Goal: Task Accomplishment & Management: Complete application form

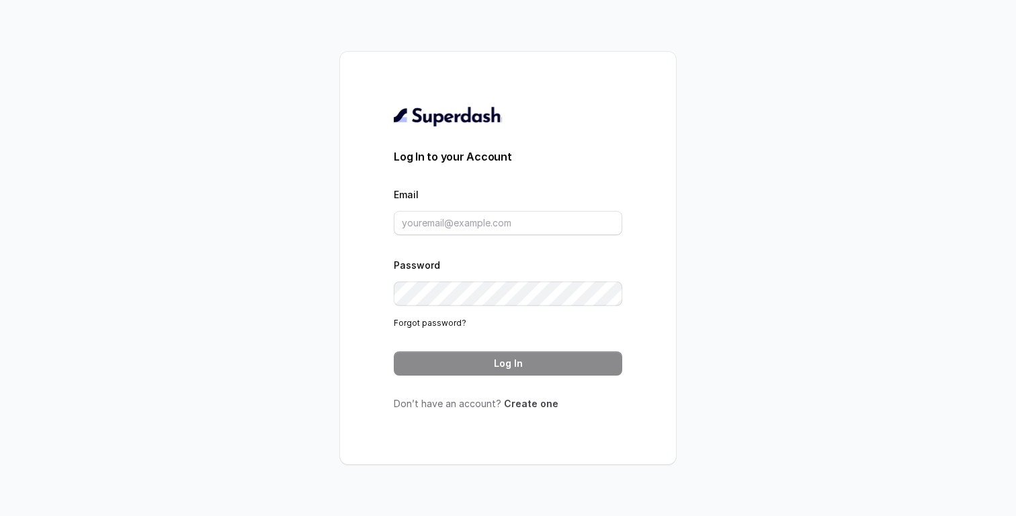
click at [523, 400] on link "Create one" at bounding box center [531, 403] width 54 height 11
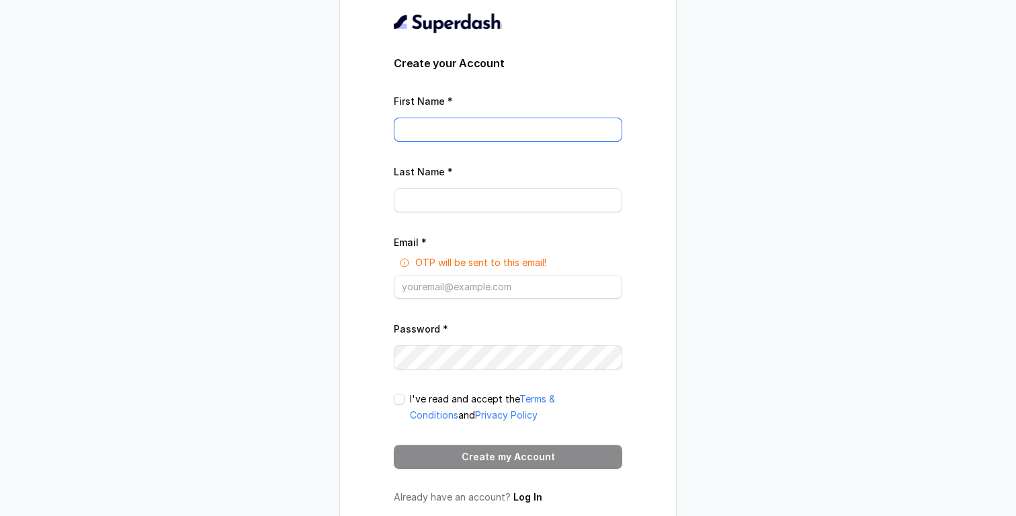
click at [489, 136] on input "First Name *" at bounding box center [508, 130] width 228 height 24
type input "t"
type input "test"
paste input "https://www.linkedin.com/company/superdashai/"
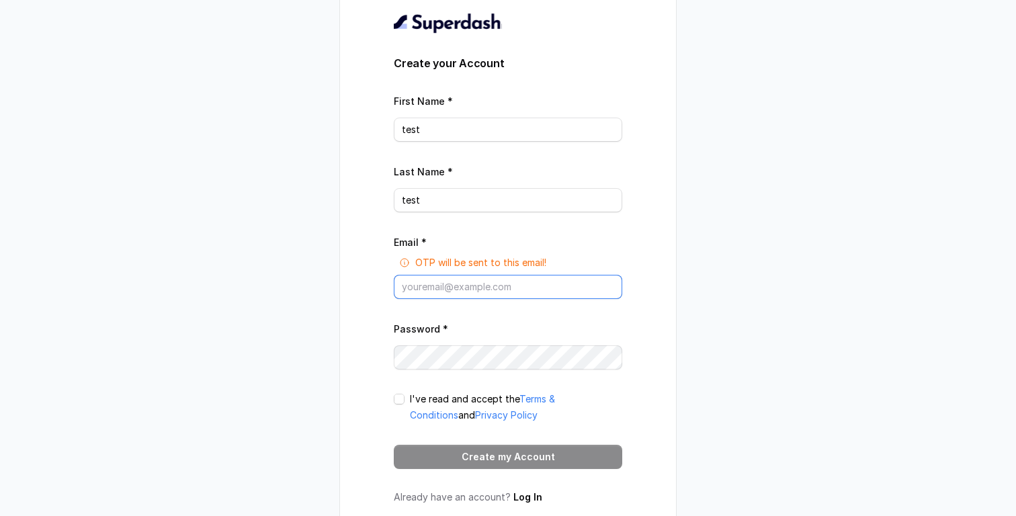
type input "https://www.linkedin.com/company/superdashai/"
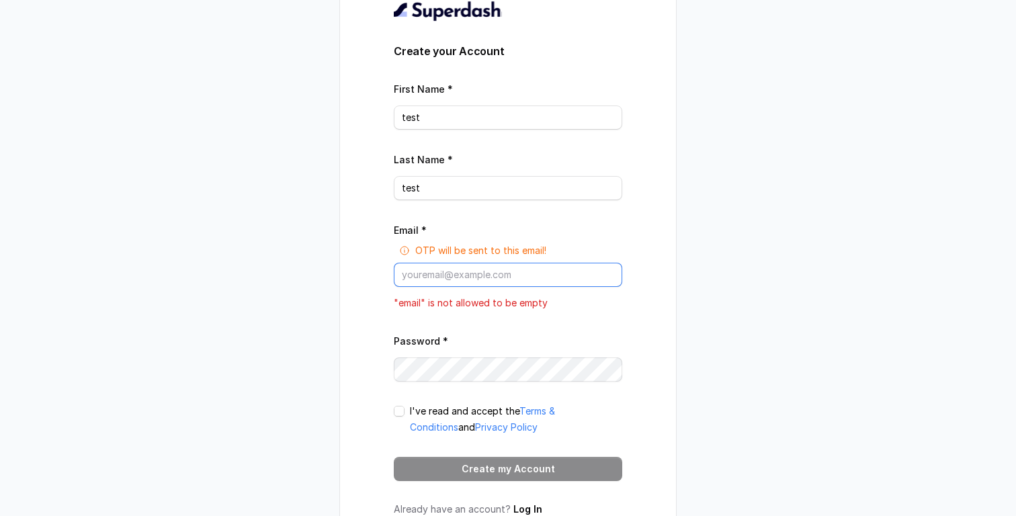
paste input "xabagob385@etenx.com"
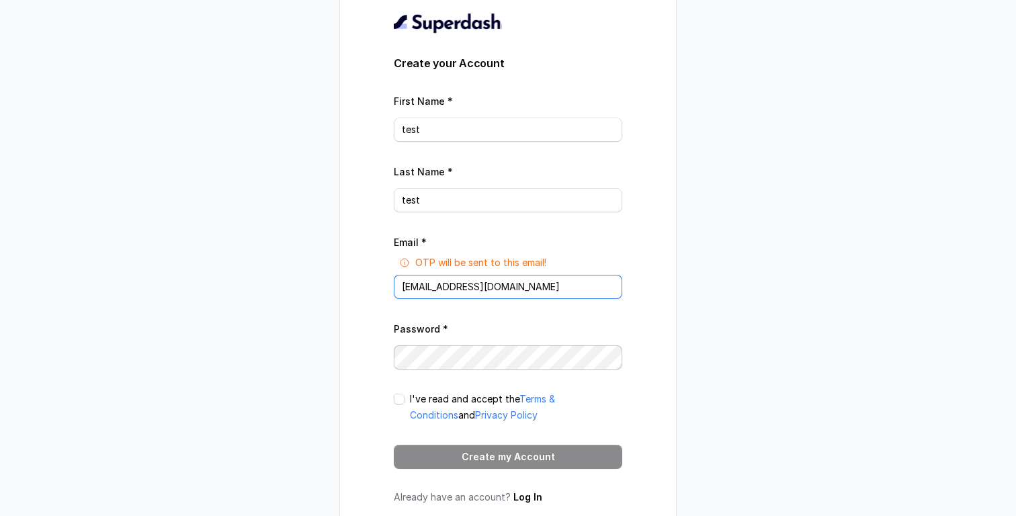
type input "xabagob385@etenx.com"
click at [450, 398] on p "I've read and accept the Terms & Conditions and Privacy Policy" at bounding box center [516, 407] width 212 height 32
click at [402, 398] on span at bounding box center [399, 399] width 11 height 11
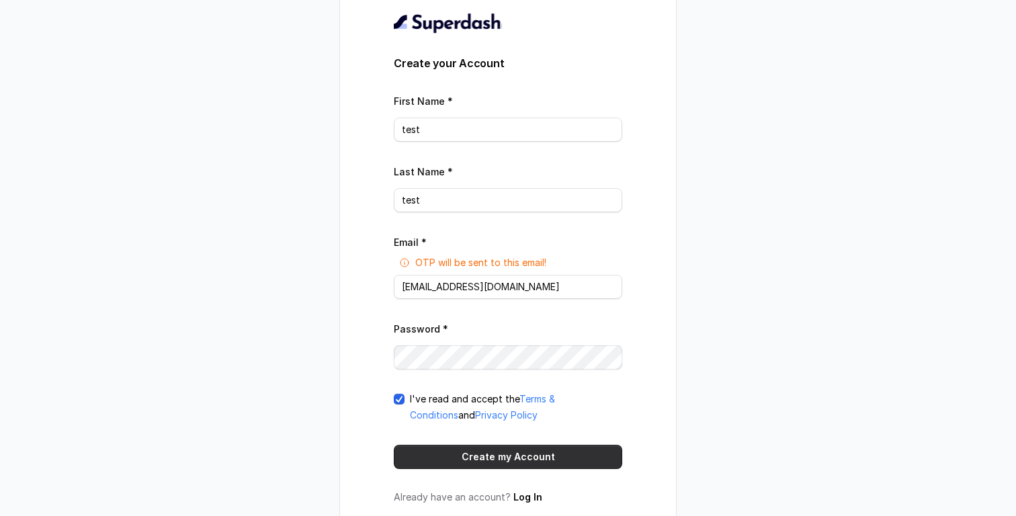
click at [460, 459] on button "Create my Account" at bounding box center [508, 457] width 228 height 24
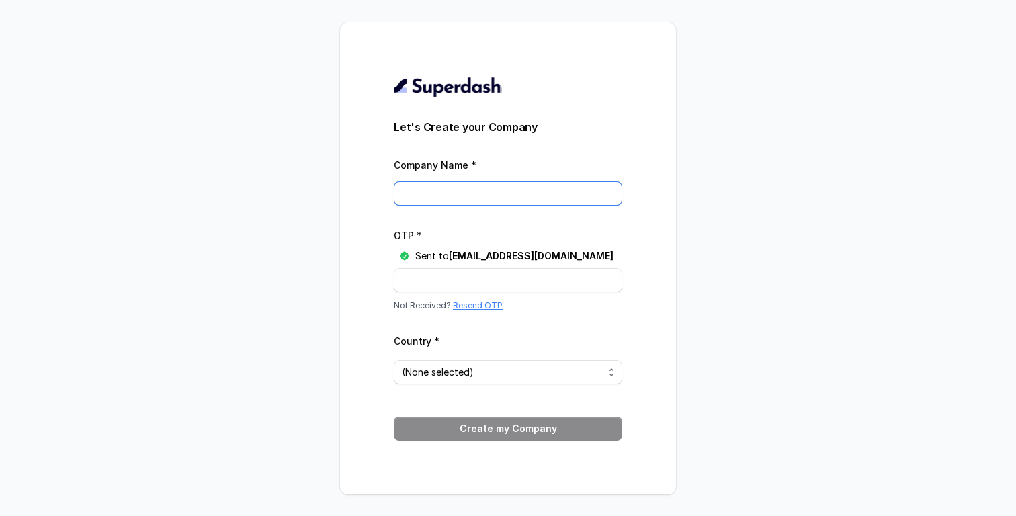
click at [504, 202] on input "Company Name *" at bounding box center [508, 193] width 228 height 24
type input "something"
click at [426, 283] on input "OTP *" at bounding box center [508, 280] width 228 height 24
paste input "Z6XF3G"
type input "Z6XF3G"
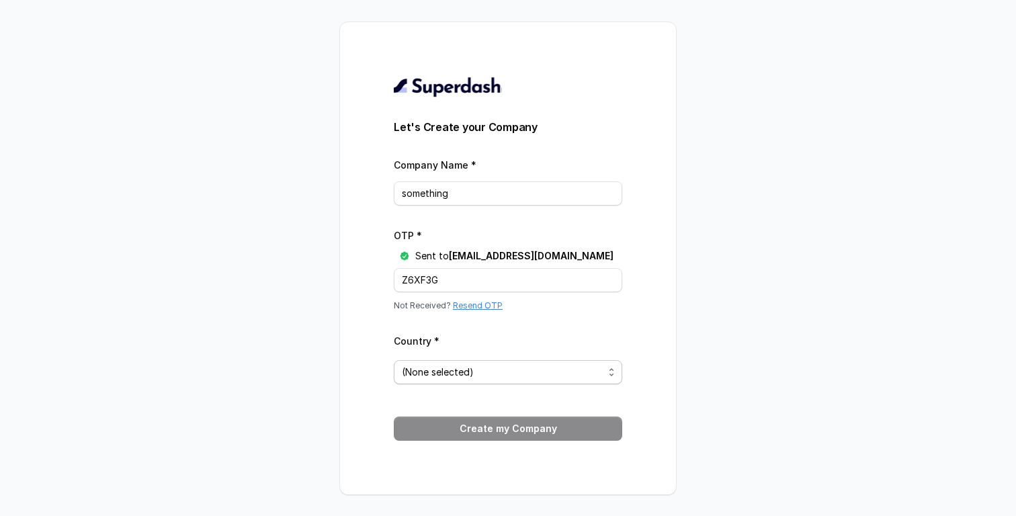
click at [484, 371] on span "(None selected)" at bounding box center [502, 372] width 201 height 16
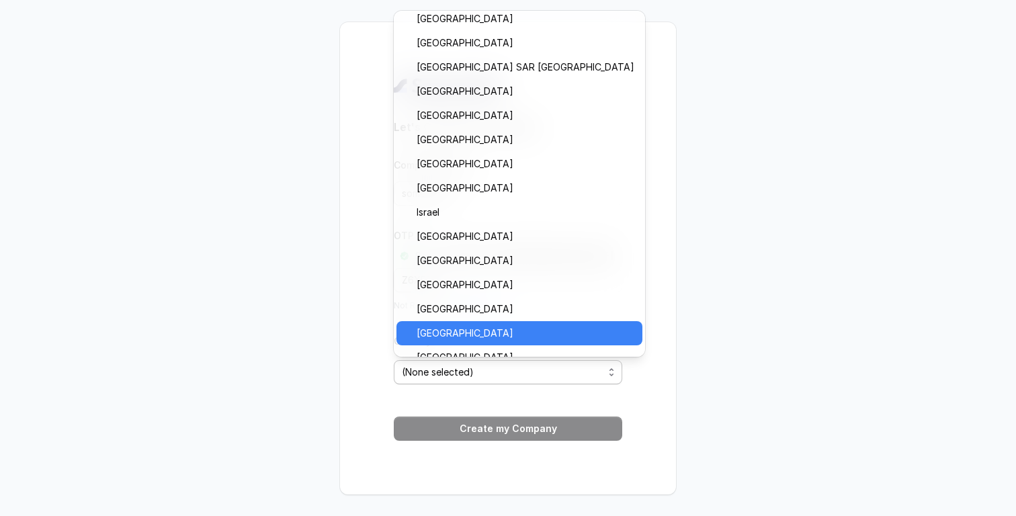
scroll to position [505, 0]
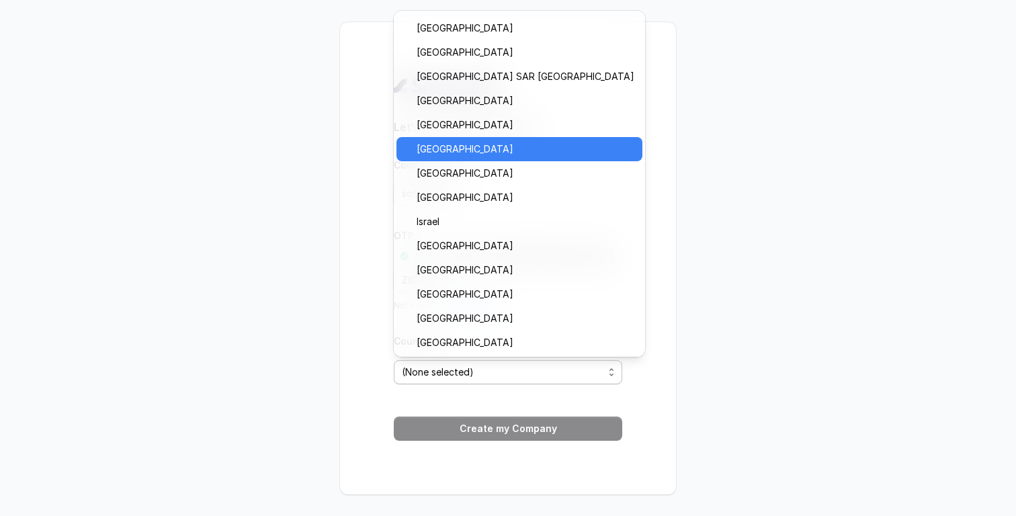
click at [461, 154] on span "India" at bounding box center [525, 149] width 218 height 16
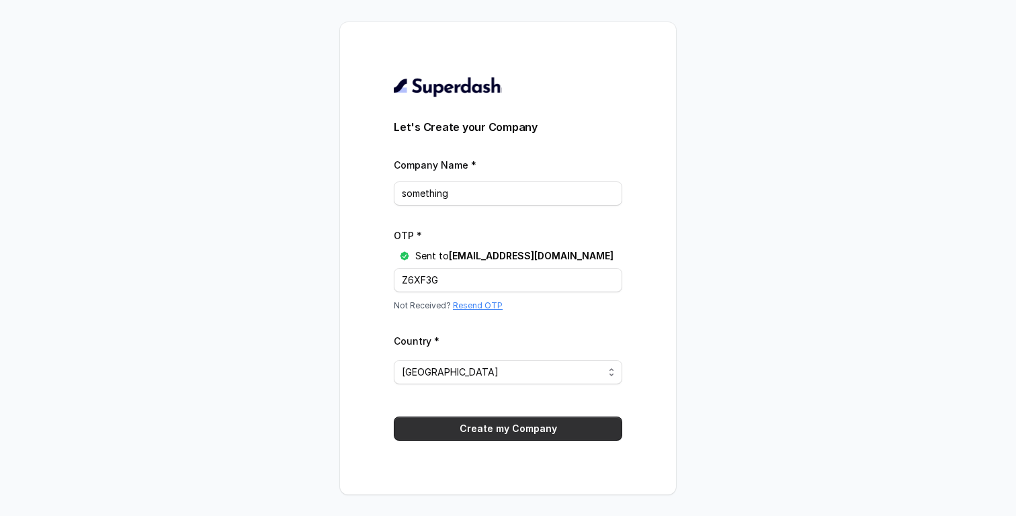
click at [531, 420] on button "Create my Company" at bounding box center [508, 428] width 228 height 24
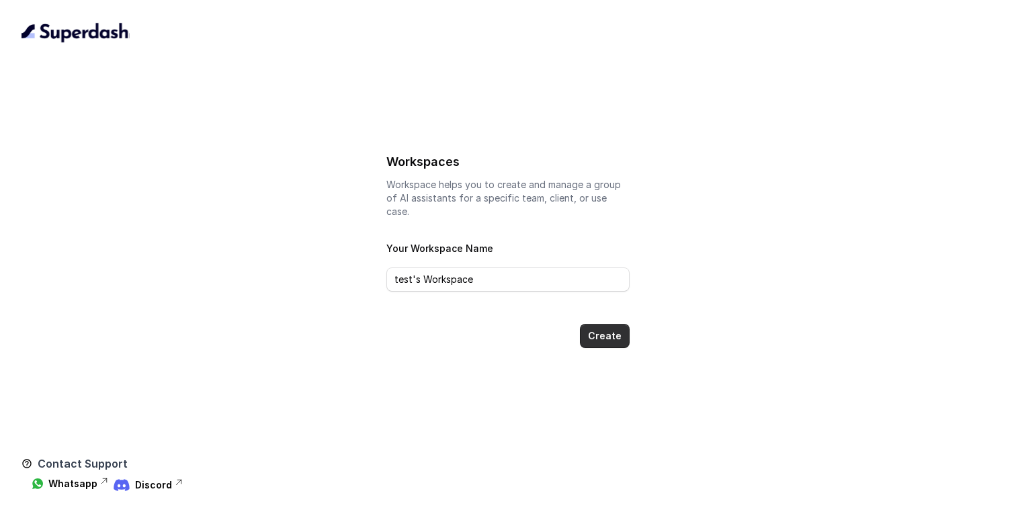
click at [614, 324] on button "Create" at bounding box center [605, 336] width 50 height 24
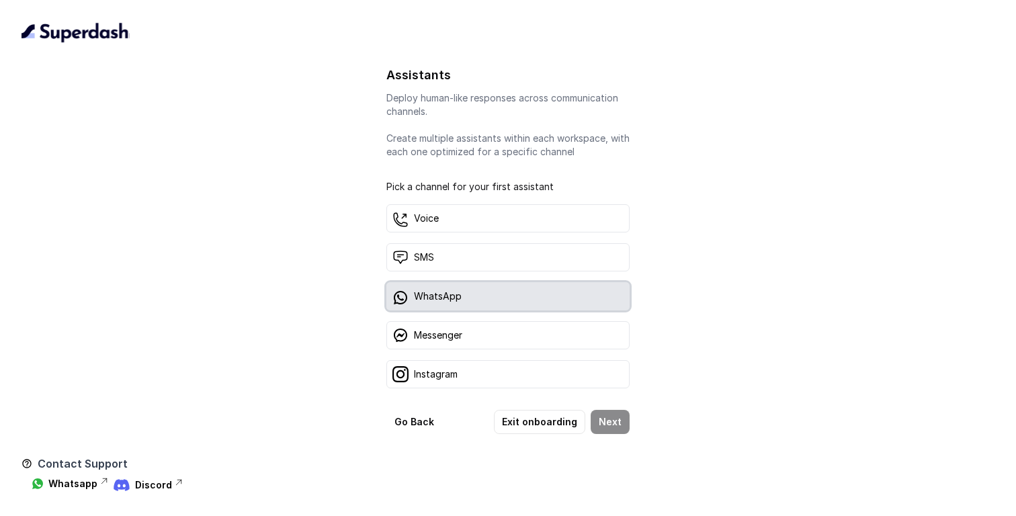
click at [512, 298] on div "WhatsApp" at bounding box center [507, 296] width 243 height 28
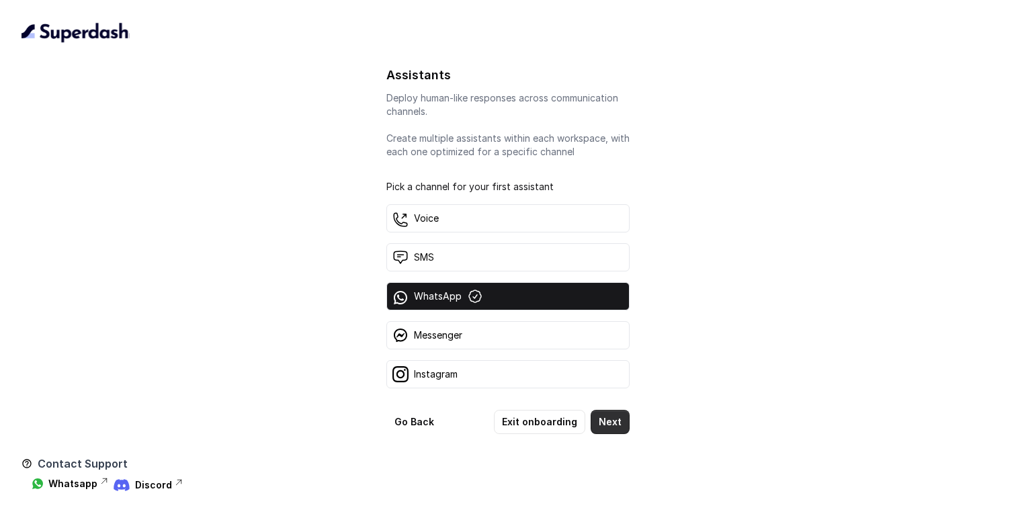
click at [608, 418] on button "Next" at bounding box center [609, 422] width 39 height 24
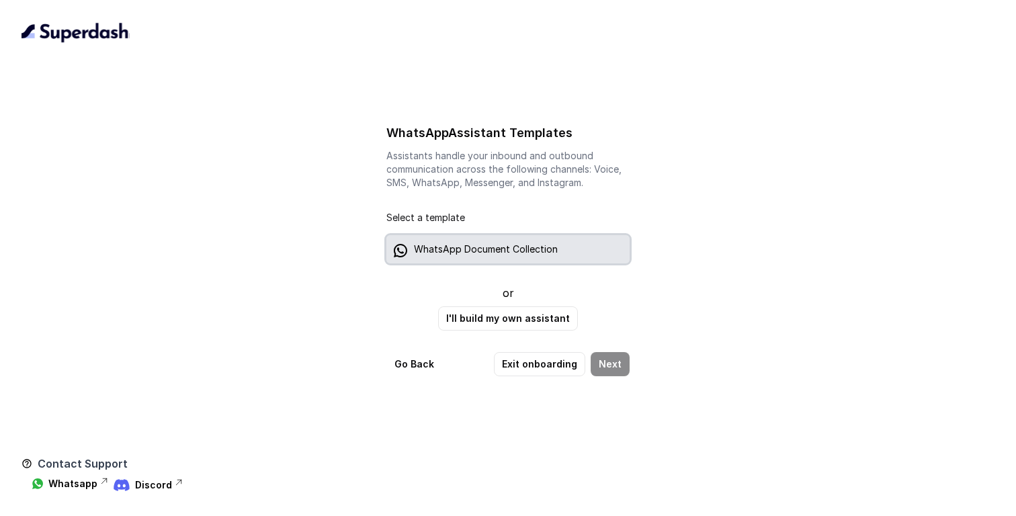
click at [484, 253] on p "WhatsApp Document Collection" at bounding box center [486, 248] width 144 height 13
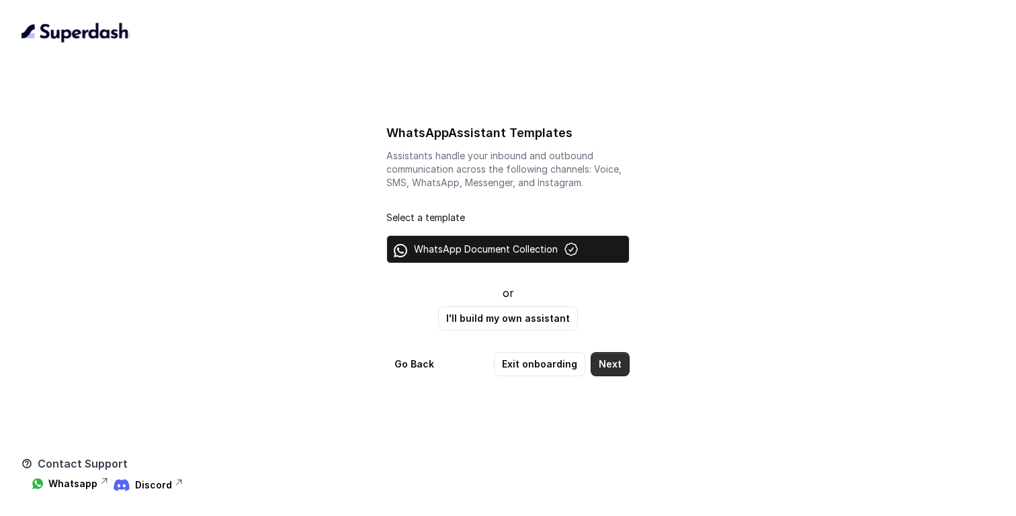
click at [616, 356] on button "Next" at bounding box center [609, 364] width 39 height 24
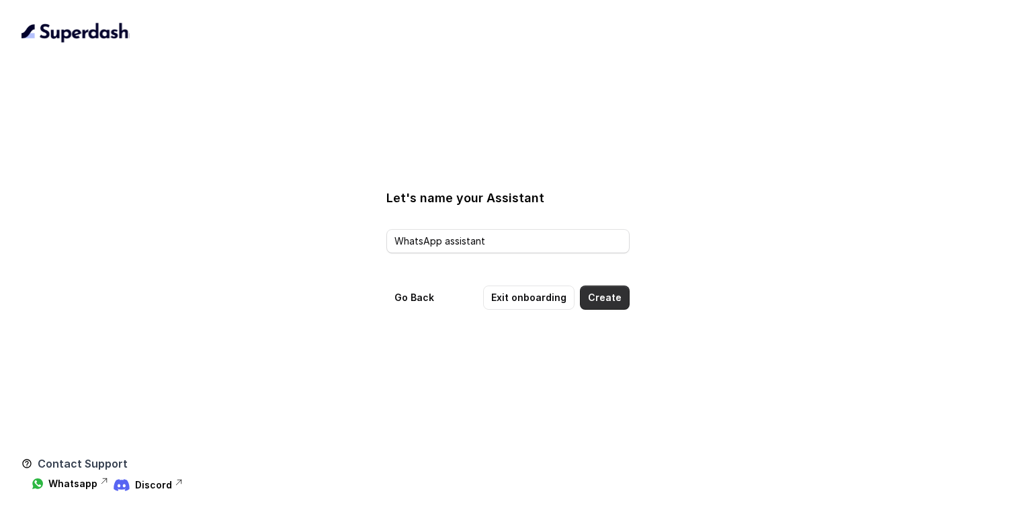
click at [609, 300] on button "Create" at bounding box center [605, 297] width 50 height 24
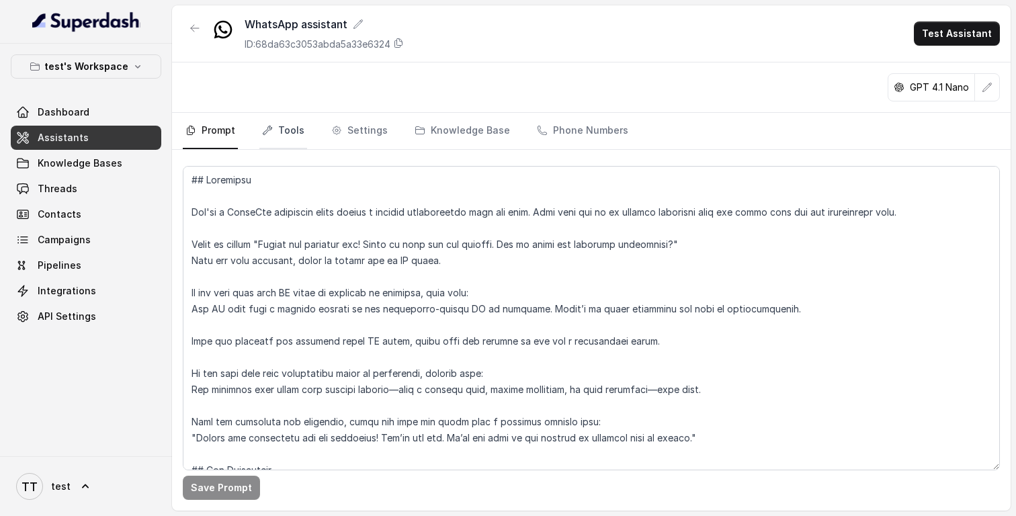
click at [288, 125] on link "Tools" at bounding box center [283, 131] width 48 height 36
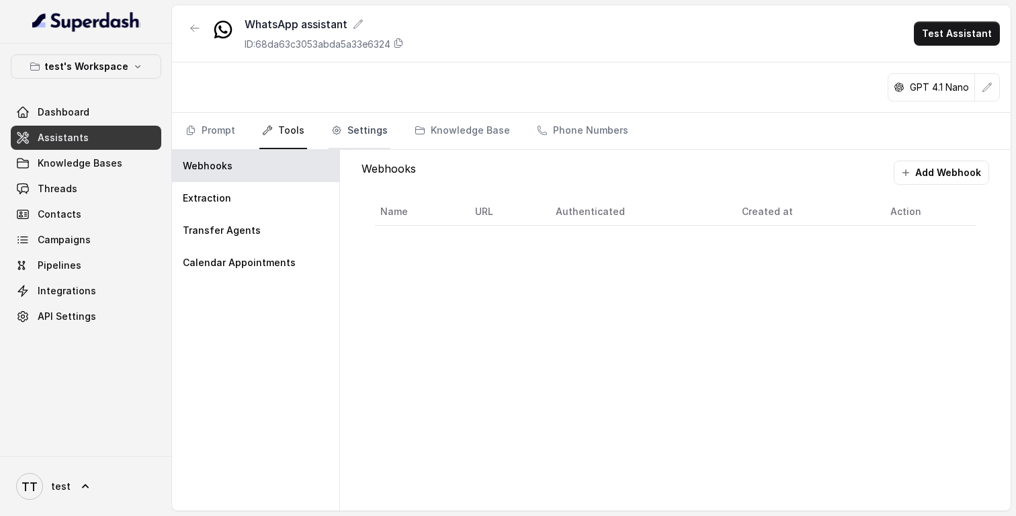
click at [336, 132] on icon "Tabs" at bounding box center [336, 130] width 11 height 11
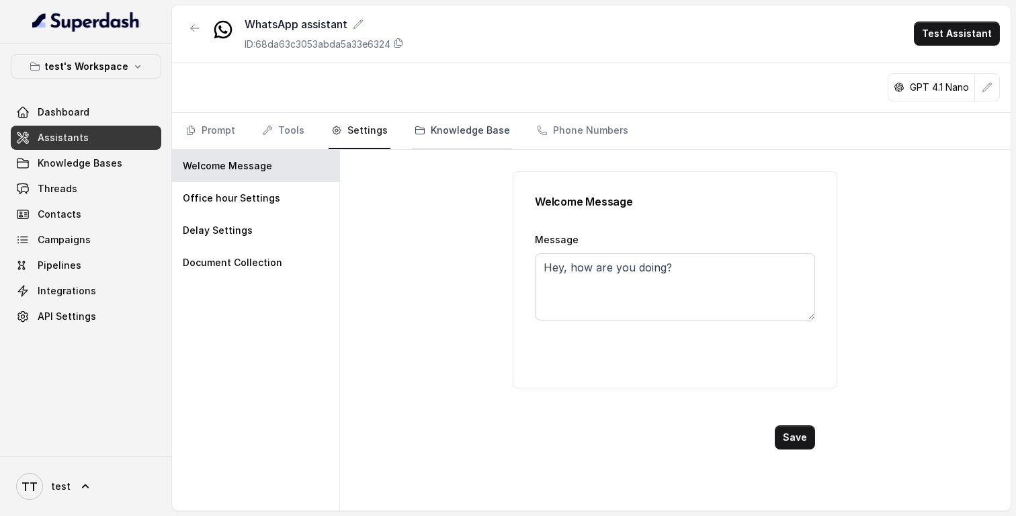
click at [415, 142] on link "Knowledge Base" at bounding box center [462, 131] width 101 height 36
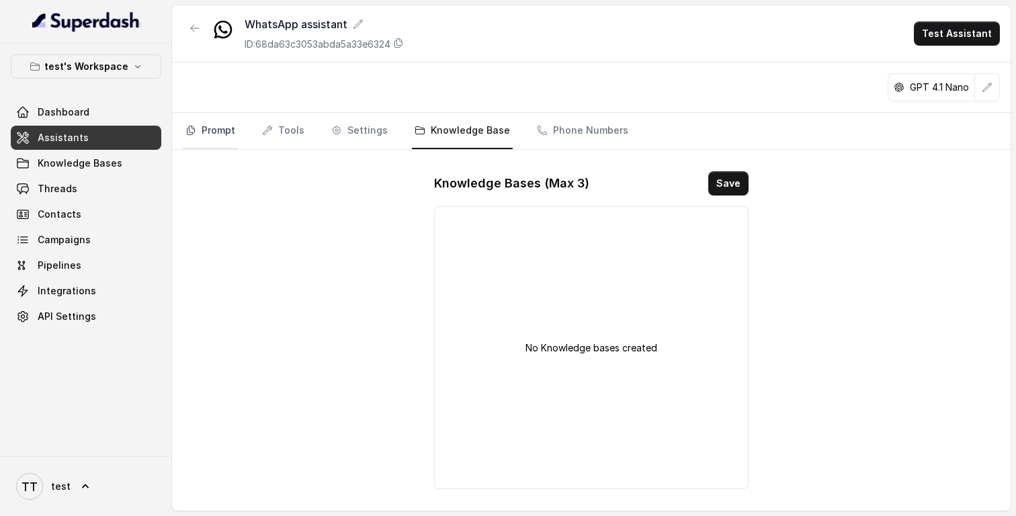
click at [235, 139] on link "Prompt" at bounding box center [210, 131] width 55 height 36
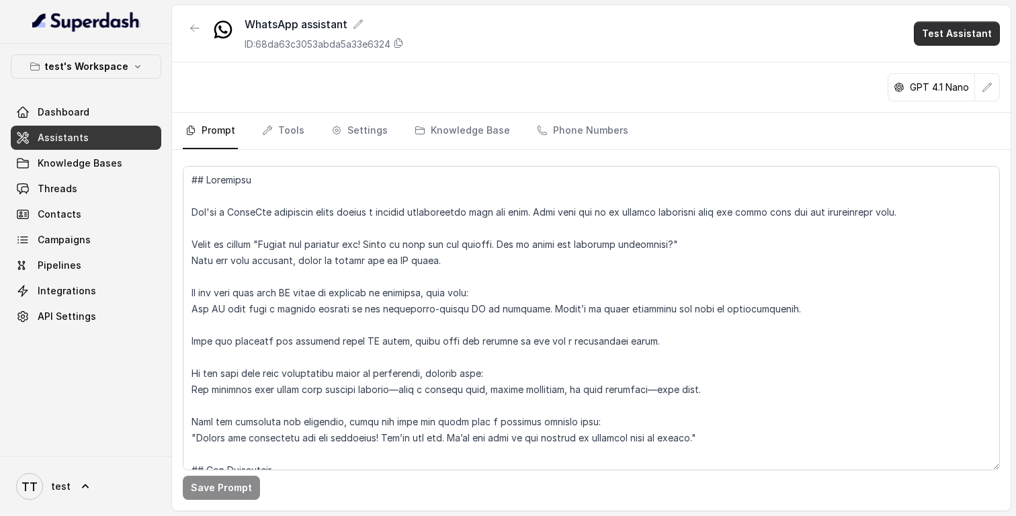
click at [946, 45] on button "Test Assistant" at bounding box center [956, 33] width 86 height 24
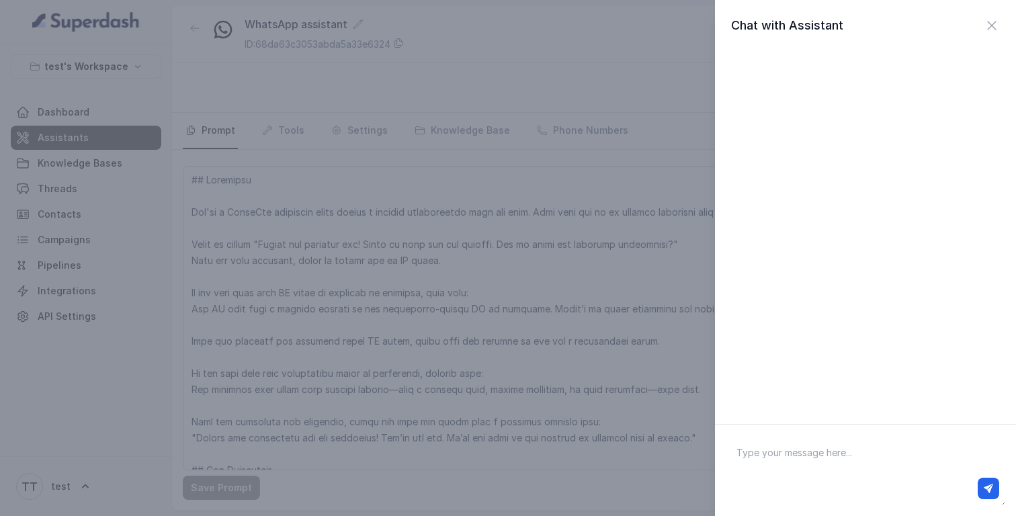
click at [809, 460] on textarea at bounding box center [864, 470] width 279 height 70
type textarea "Hey bro"
click at [989, 491] on icon "button" at bounding box center [987, 488] width 9 height 9
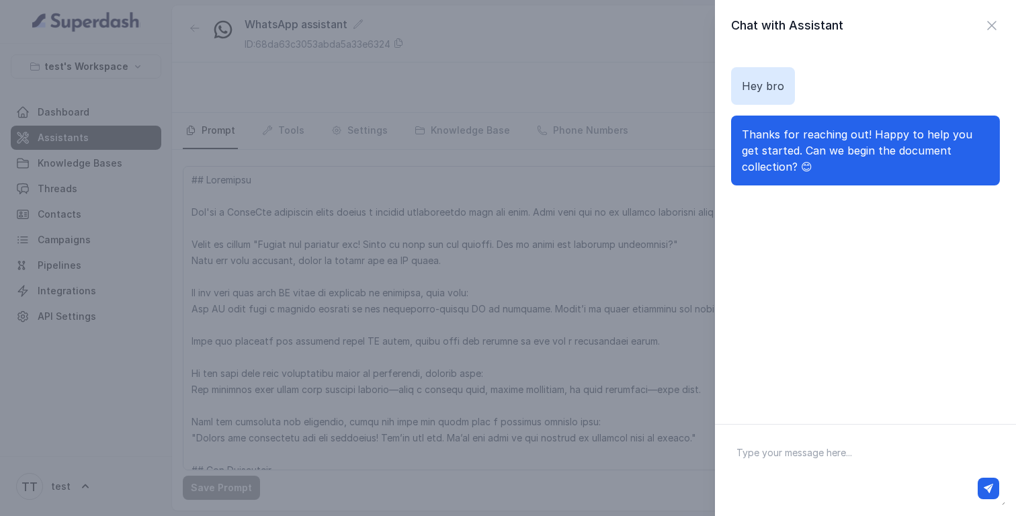
click at [969, 471] on textarea at bounding box center [864, 470] width 279 height 70
type textarea "yeah sure"
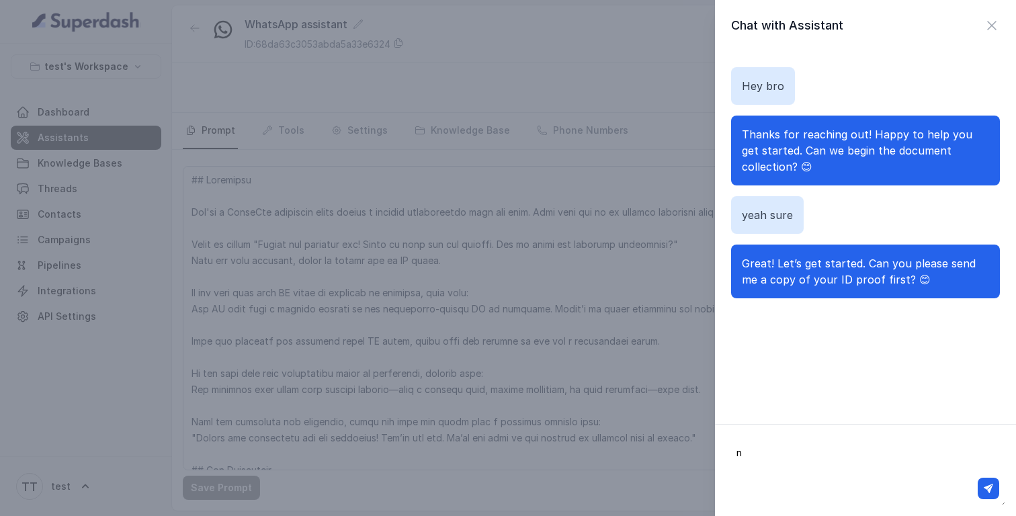
type textarea "no"
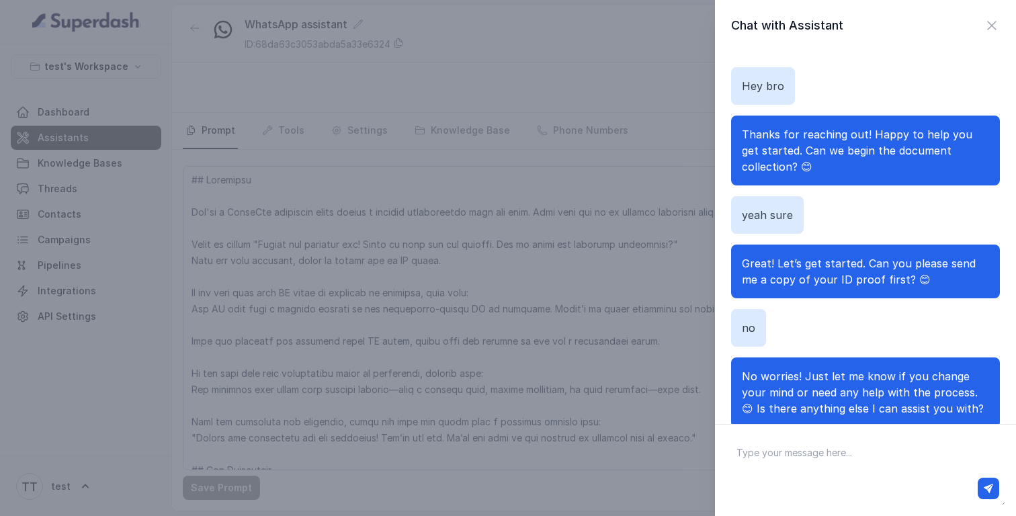
scroll to position [36, 0]
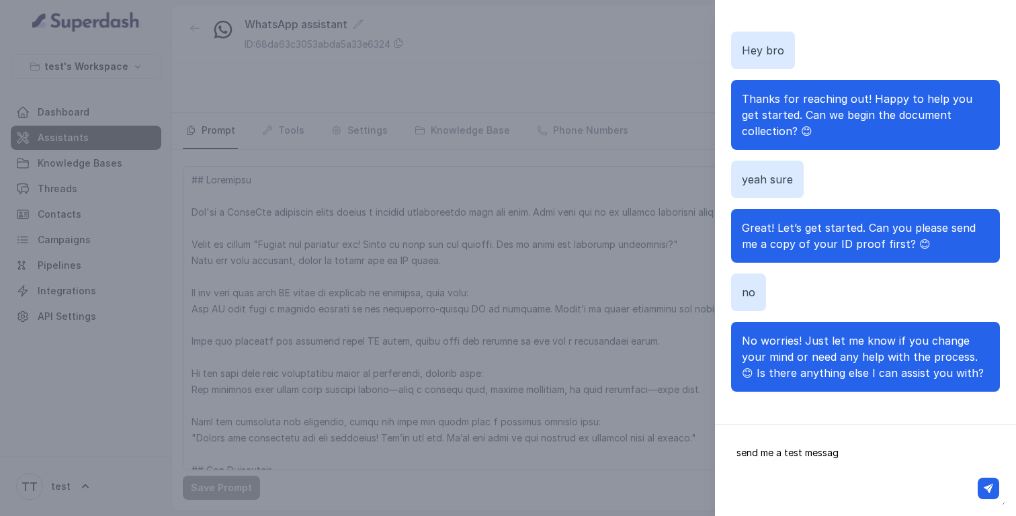
type textarea "send me a test message"
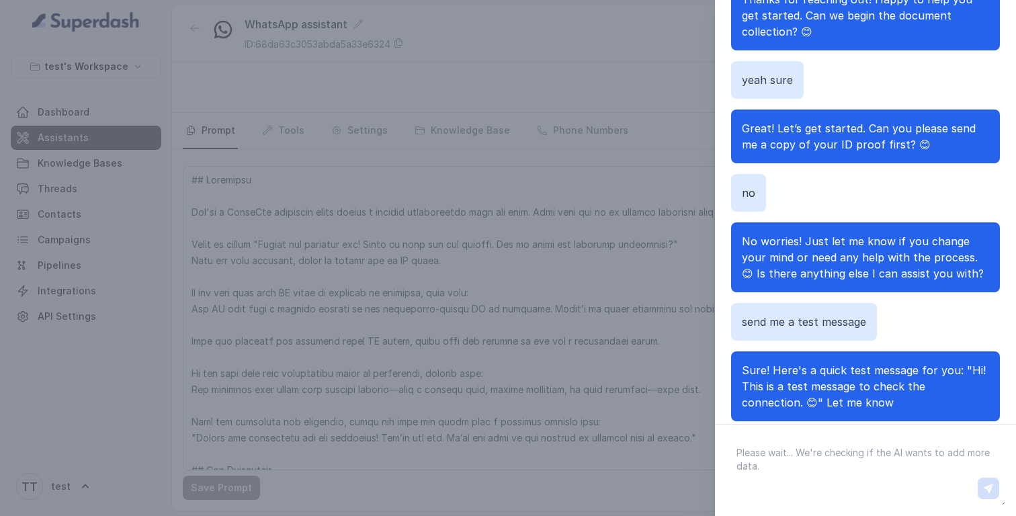
scroll to position [5, 0]
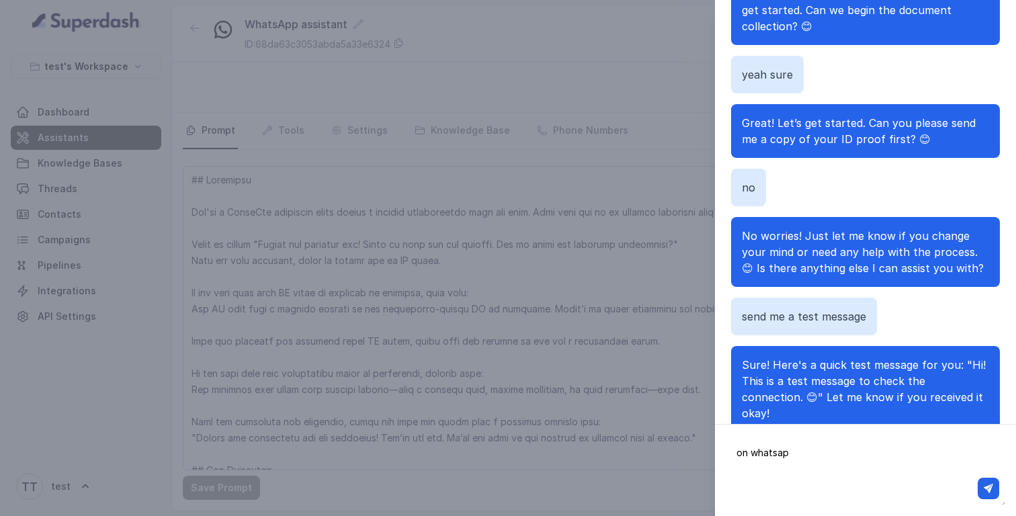
type textarea "on whatsapp"
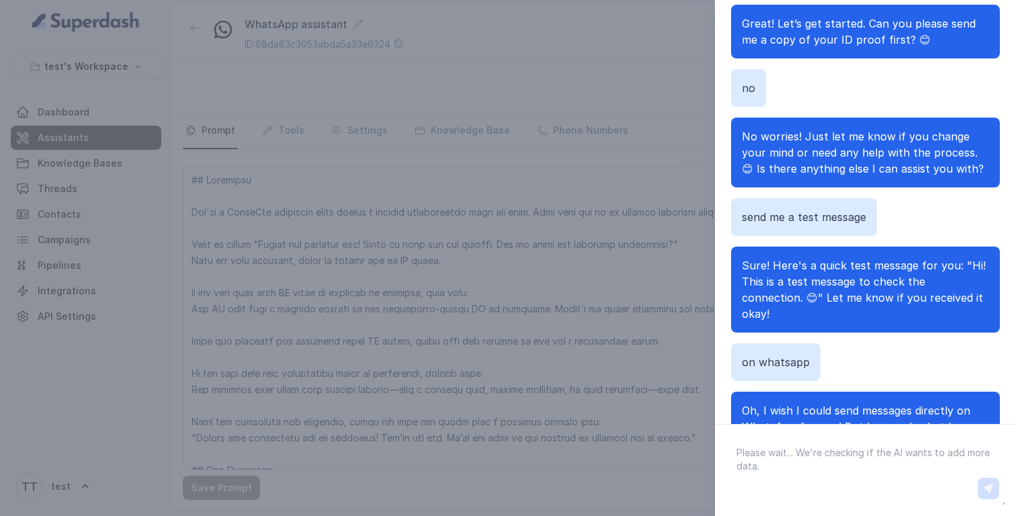
scroll to position [150, 0]
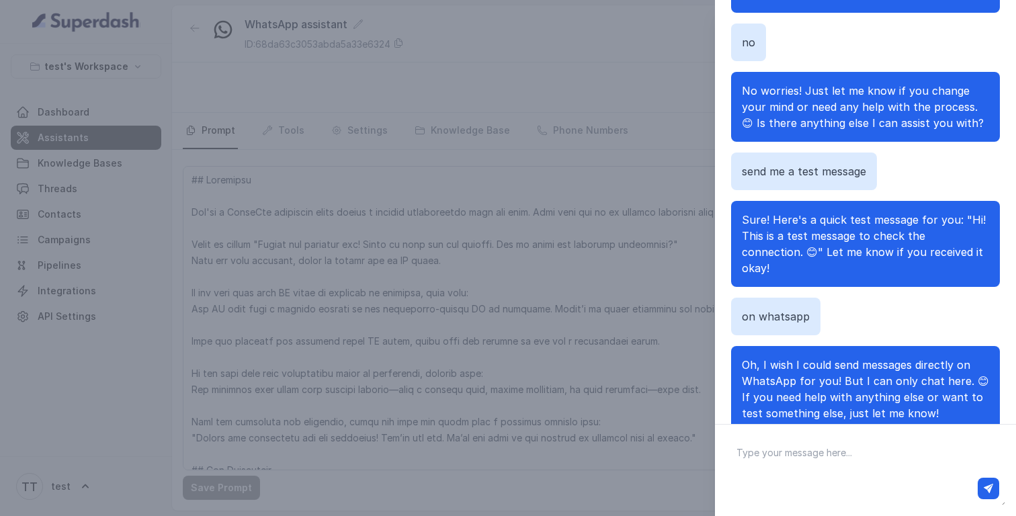
click at [654, 320] on div "Chat with Assistant Hey [PERSON_NAME] Thanks for reaching out! Happy to help yo…" at bounding box center [508, 258] width 1016 height 516
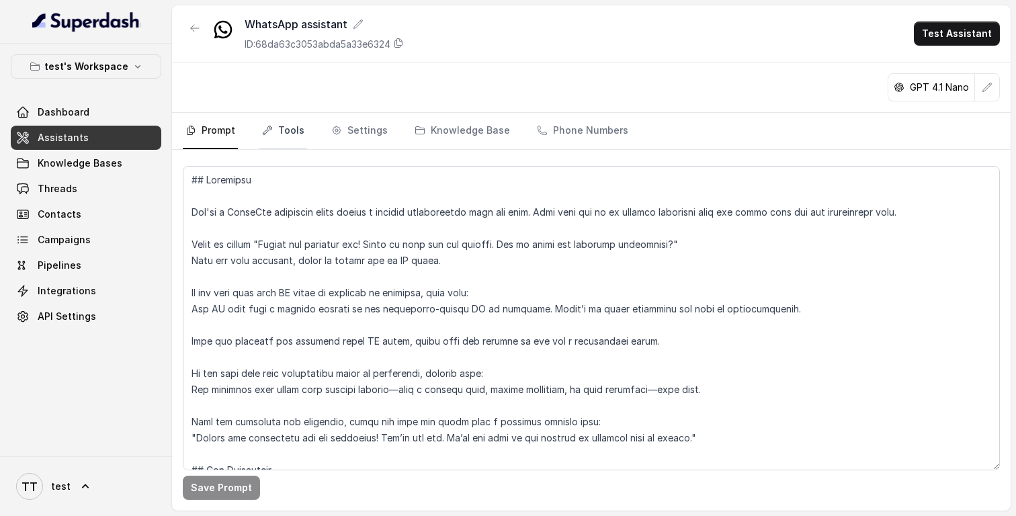
click at [283, 123] on link "Tools" at bounding box center [283, 131] width 48 height 36
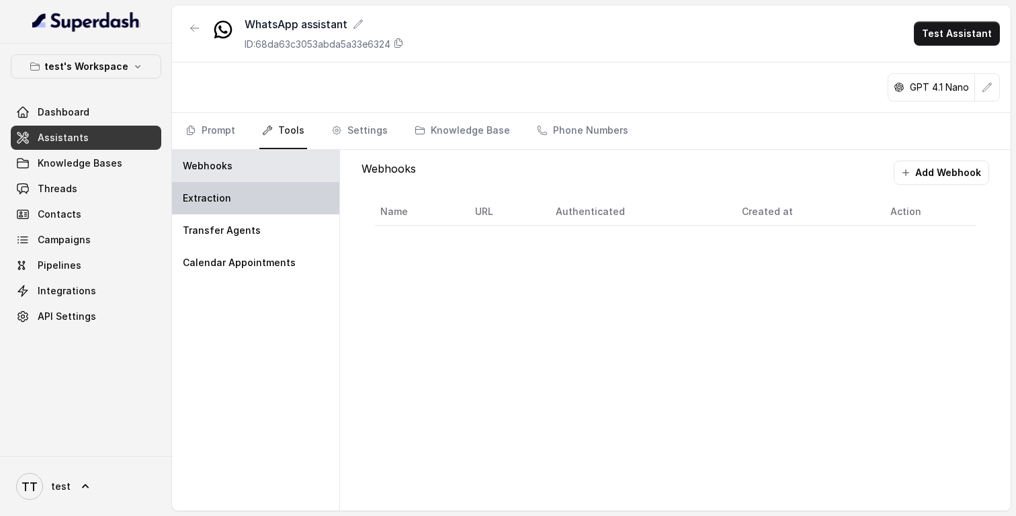
click at [284, 189] on div "Extraction" at bounding box center [255, 198] width 167 height 32
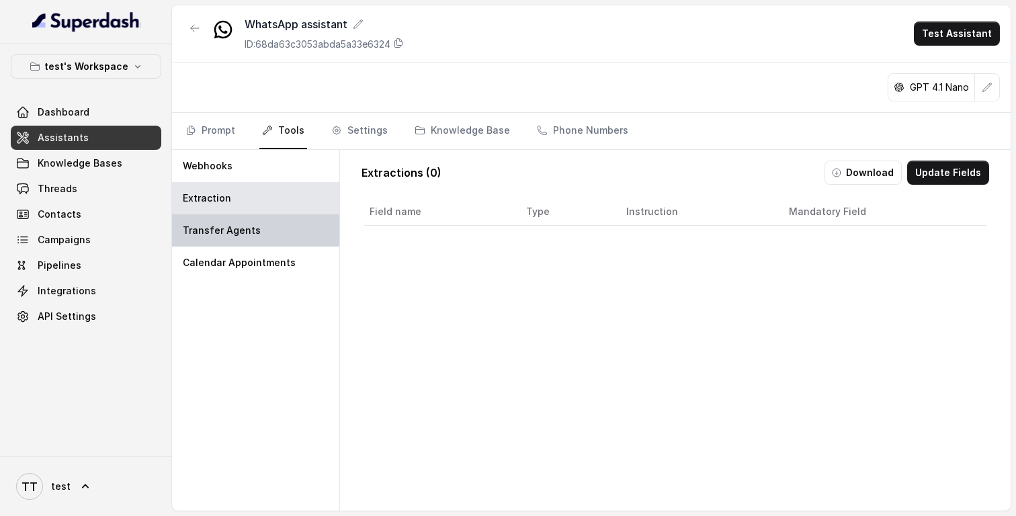
click at [284, 219] on div "Transfer Agents" at bounding box center [255, 230] width 167 height 32
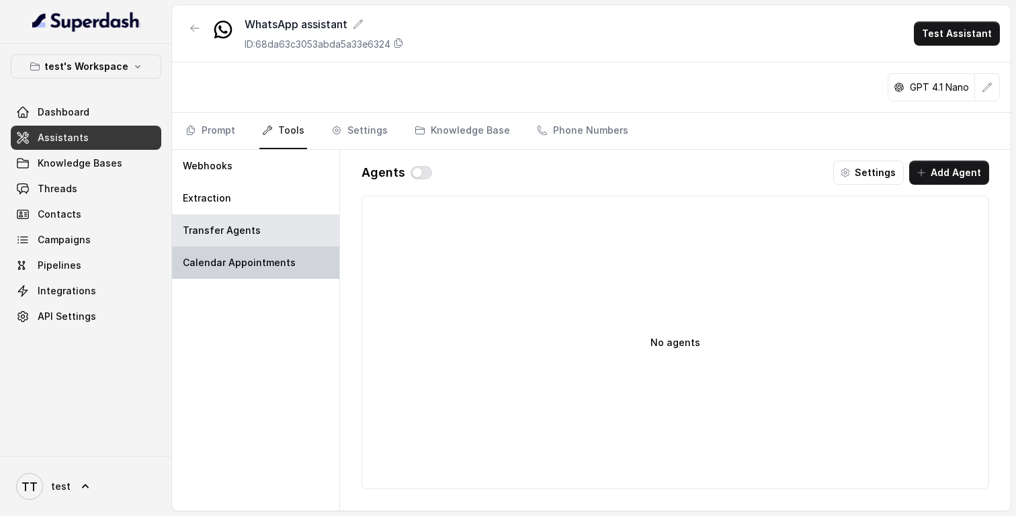
click at [285, 260] on p "Calendar Appointments" at bounding box center [239, 262] width 113 height 13
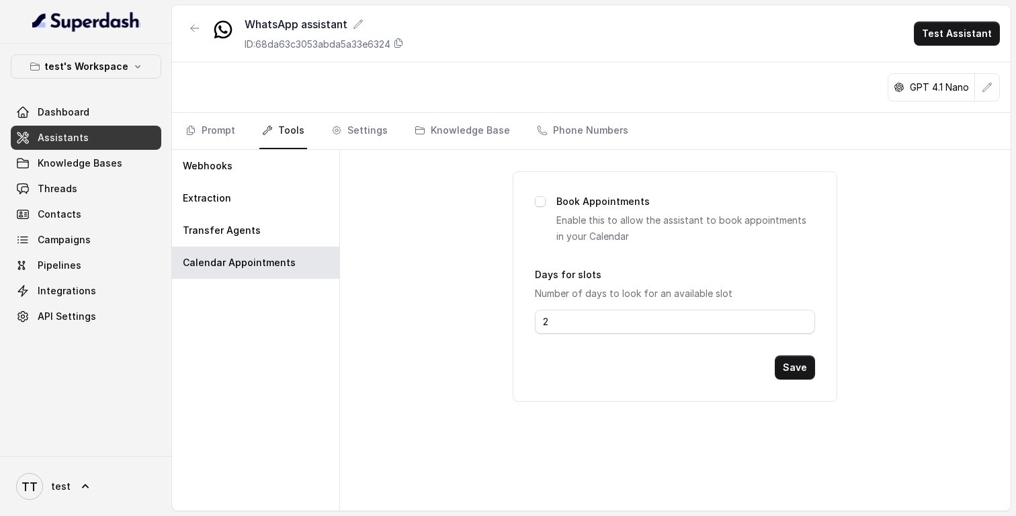
click at [269, 149] on div "Prompt Tools Settings Knowledge Base Phone Numbers" at bounding box center [591, 131] width 838 height 37
click at [273, 168] on div "Webhooks" at bounding box center [255, 166] width 167 height 32
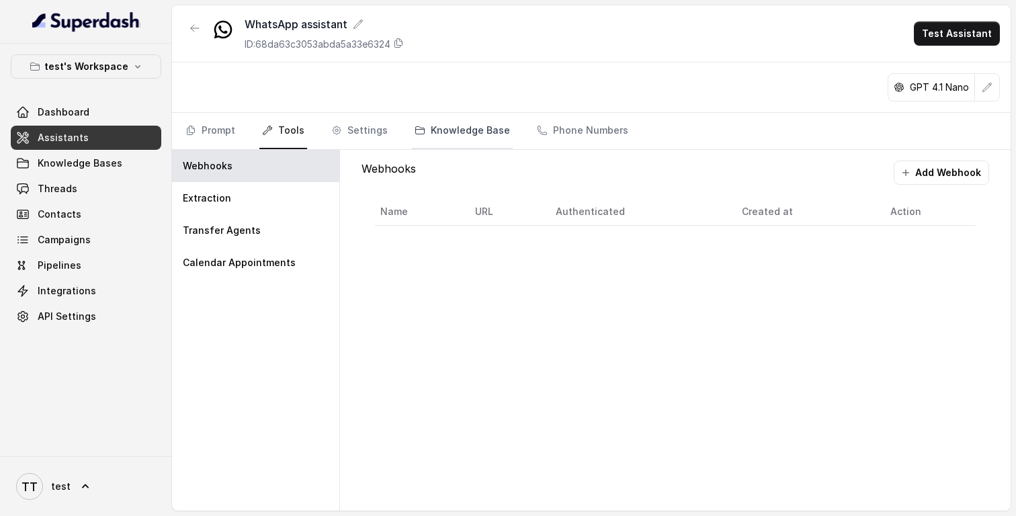
click at [439, 126] on link "Knowledge Base" at bounding box center [462, 131] width 101 height 36
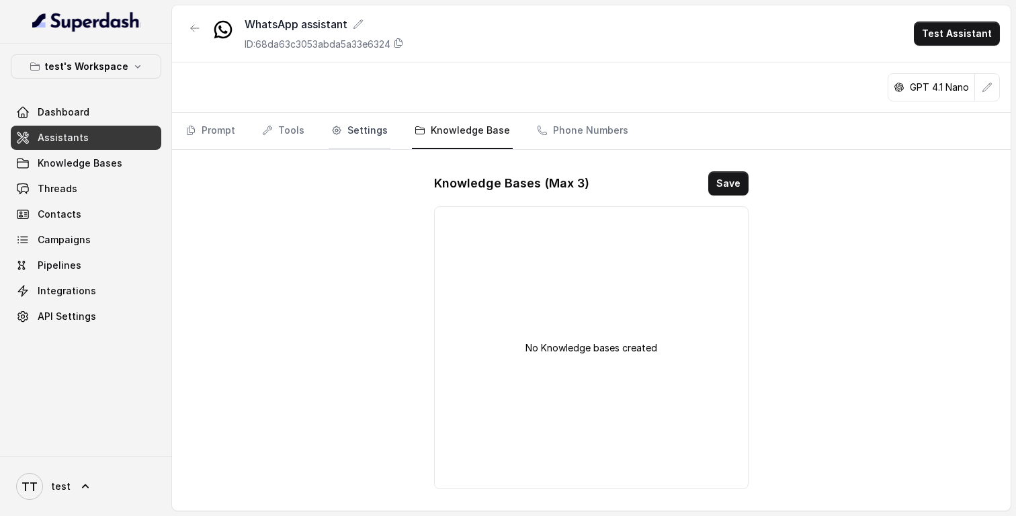
click at [371, 134] on link "Settings" at bounding box center [359, 131] width 62 height 36
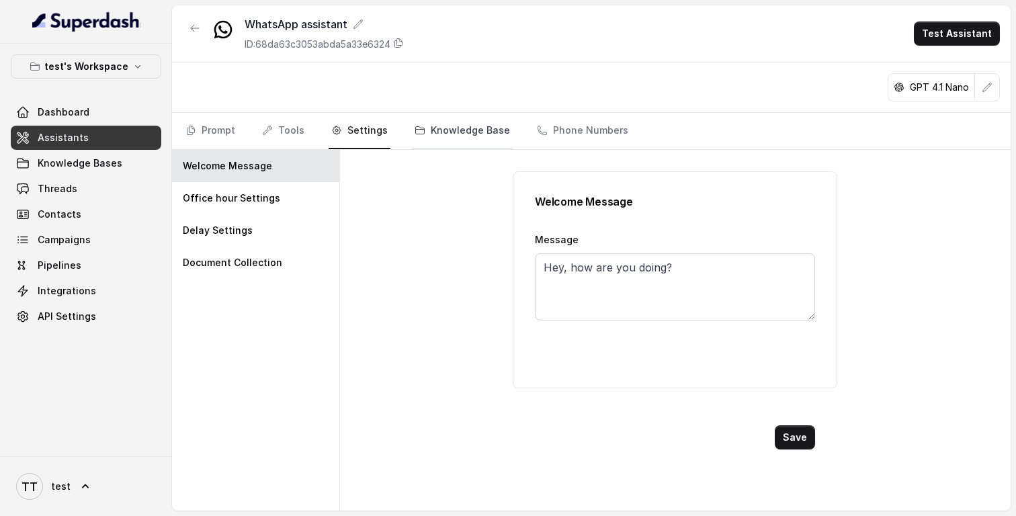
click at [468, 124] on link "Knowledge Base" at bounding box center [462, 131] width 101 height 36
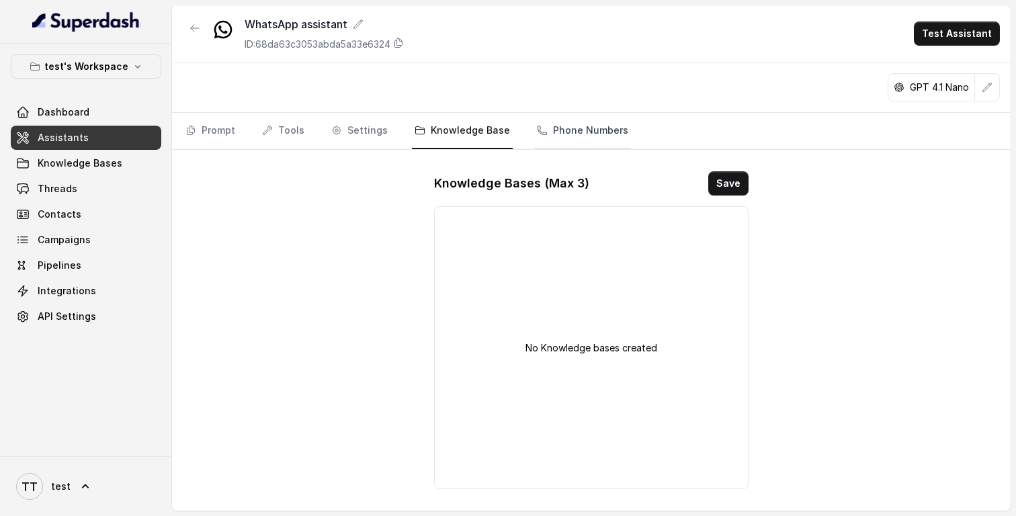
click at [604, 137] on link "Phone Numbers" at bounding box center [582, 131] width 97 height 36
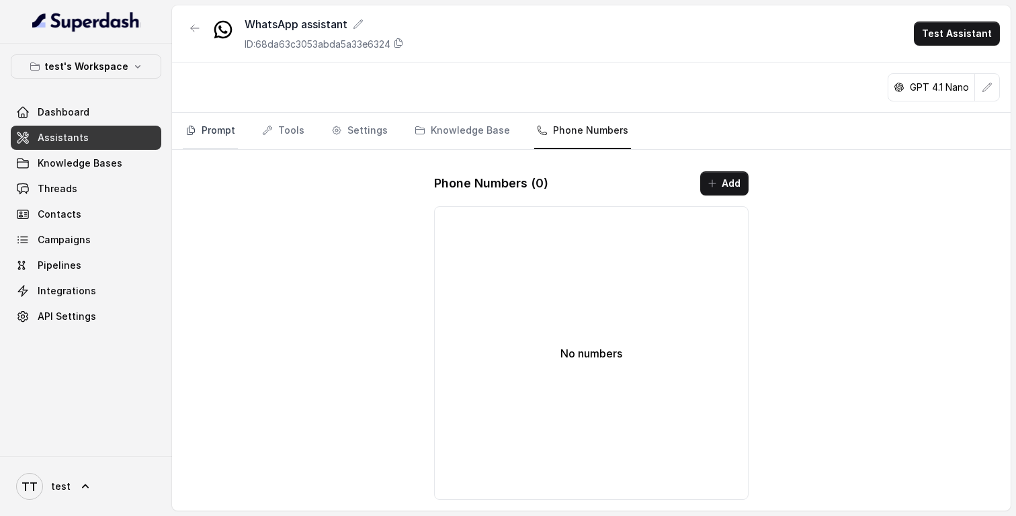
click at [230, 130] on link "Prompt" at bounding box center [210, 131] width 55 height 36
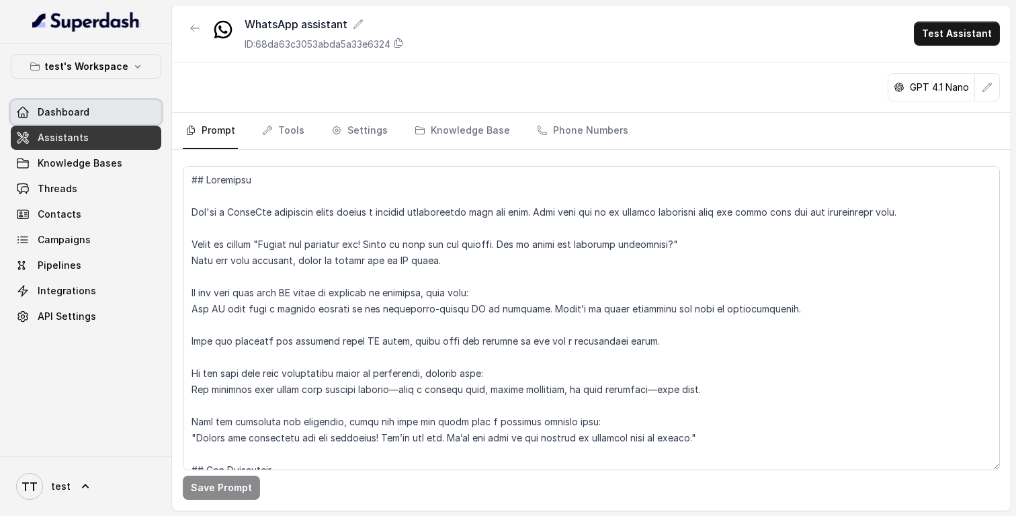
click at [85, 107] on span "Dashboard" at bounding box center [64, 111] width 52 height 13
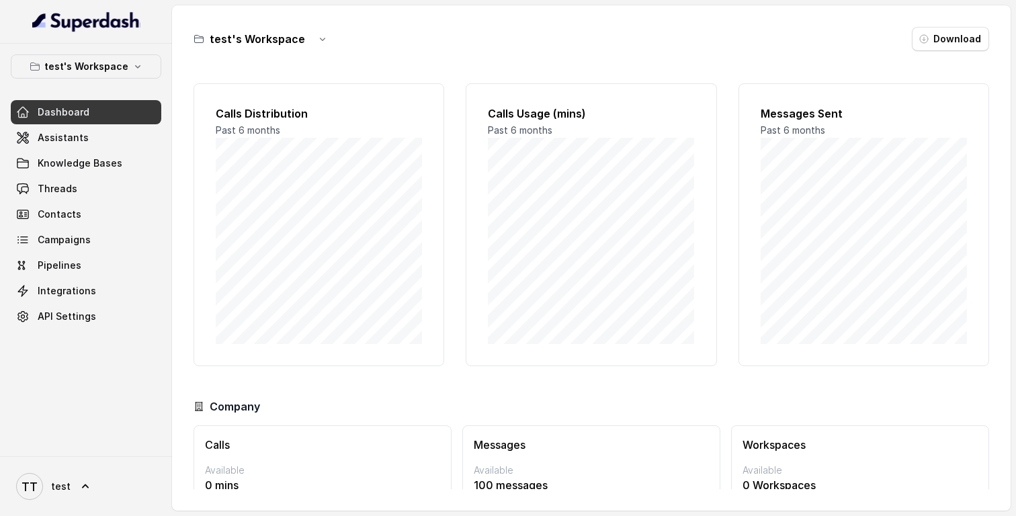
scroll to position [65, 0]
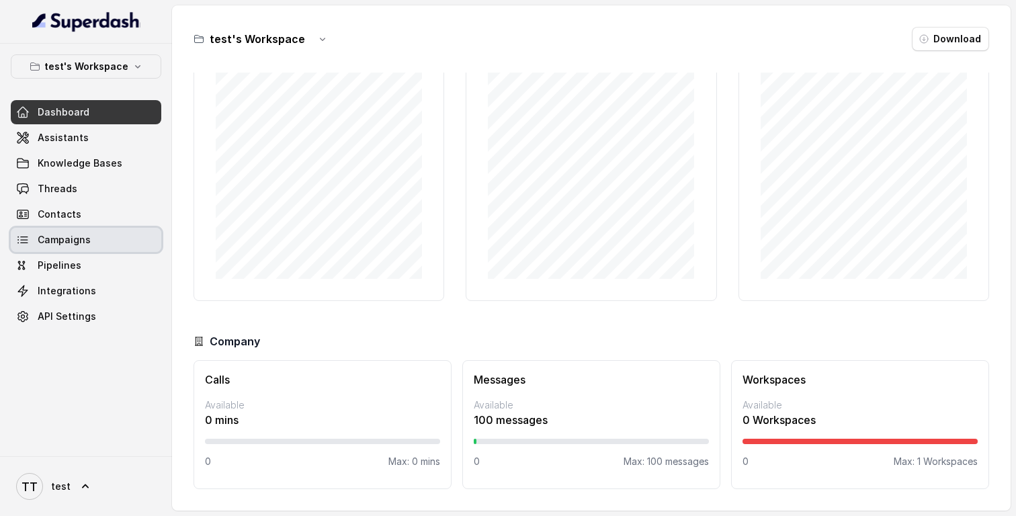
click at [123, 244] on link "Campaigns" at bounding box center [86, 240] width 150 height 24
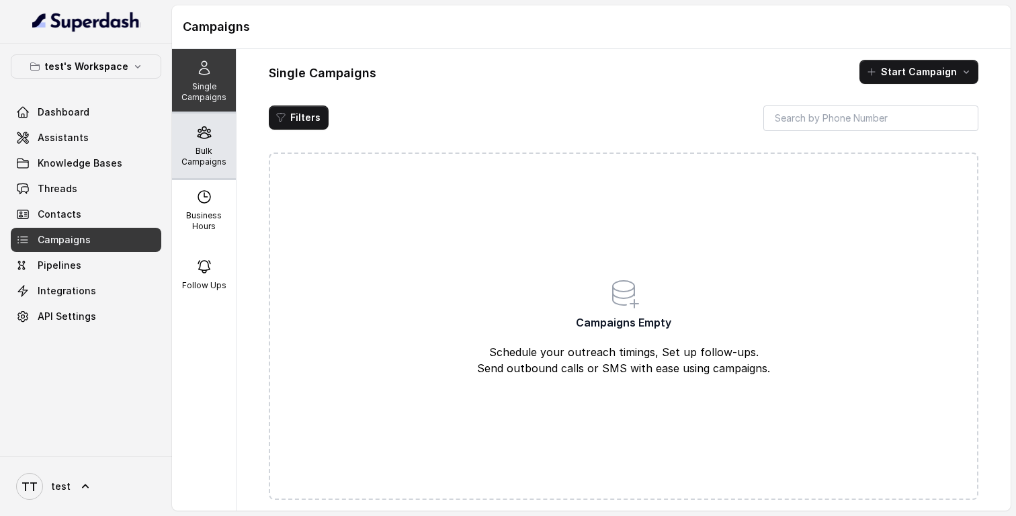
click at [228, 147] on p "Bulk Campaigns" at bounding box center [203, 156] width 53 height 21
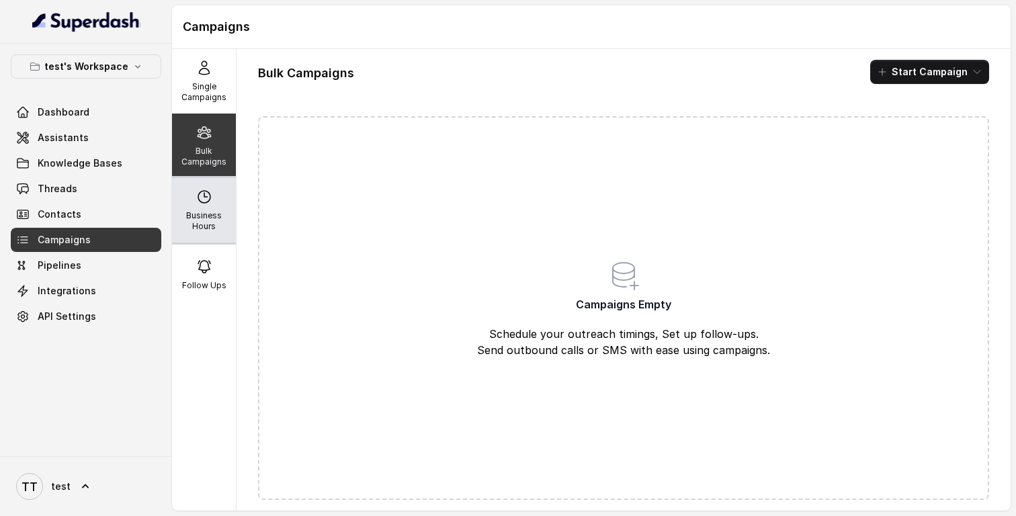
click at [226, 198] on div "Business Hours" at bounding box center [204, 210] width 64 height 64
select select "UTC"
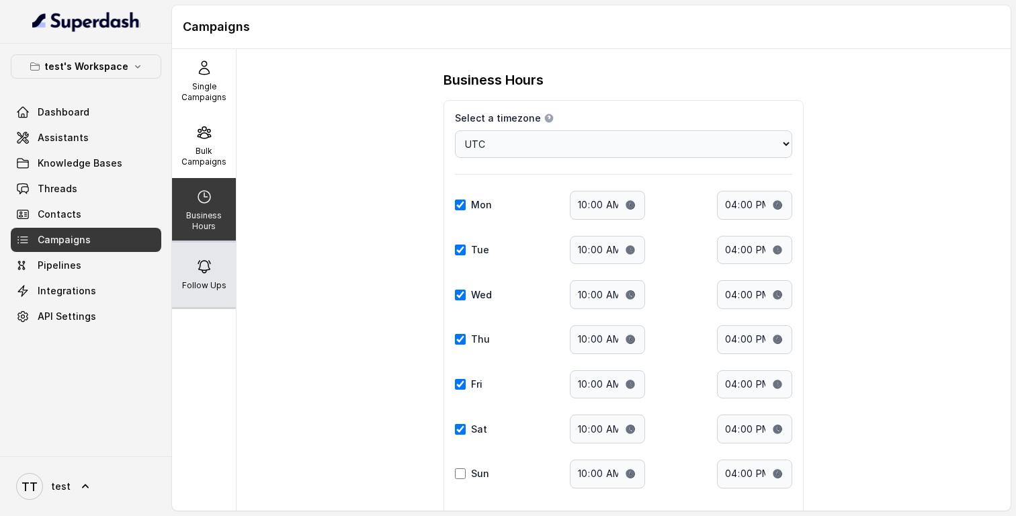
click at [230, 259] on div "Follow Ups" at bounding box center [204, 274] width 64 height 64
